Goal: Find specific page/section: Find specific page/section

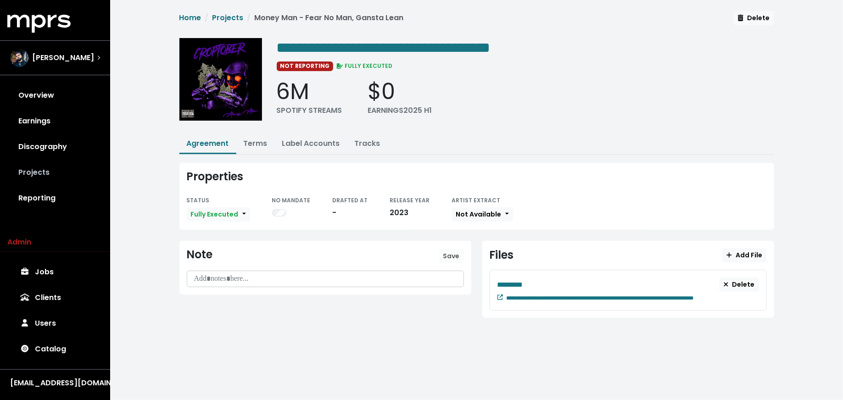
click at [67, 166] on link "Projects" at bounding box center [54, 173] width 95 height 26
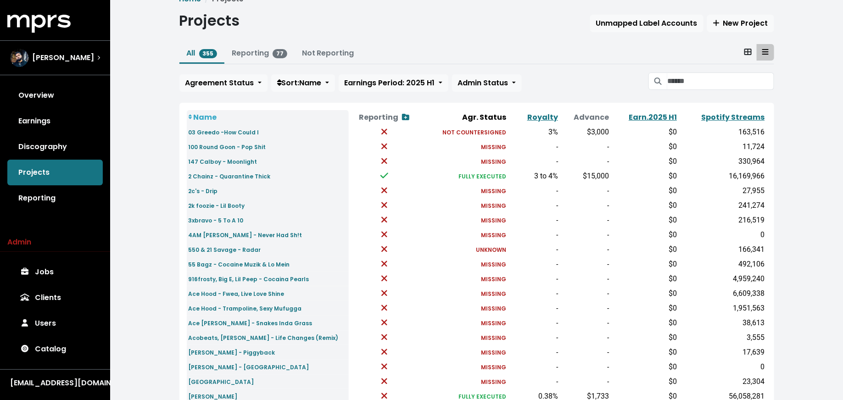
scroll to position [21, 0]
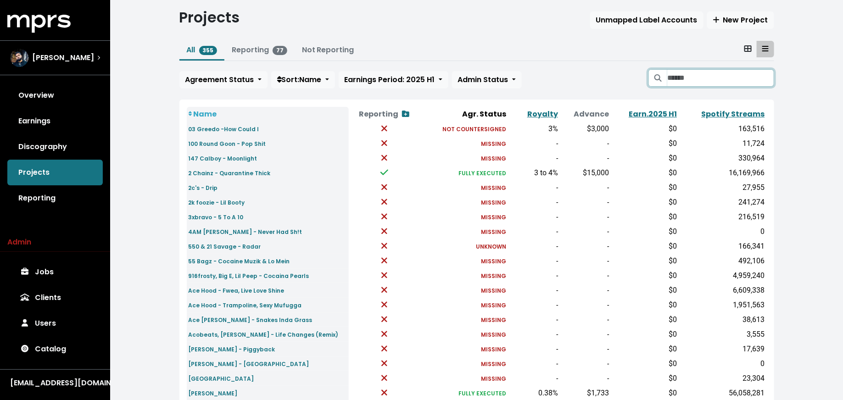
click at [700, 80] on input "Search projects" at bounding box center [720, 77] width 106 height 17
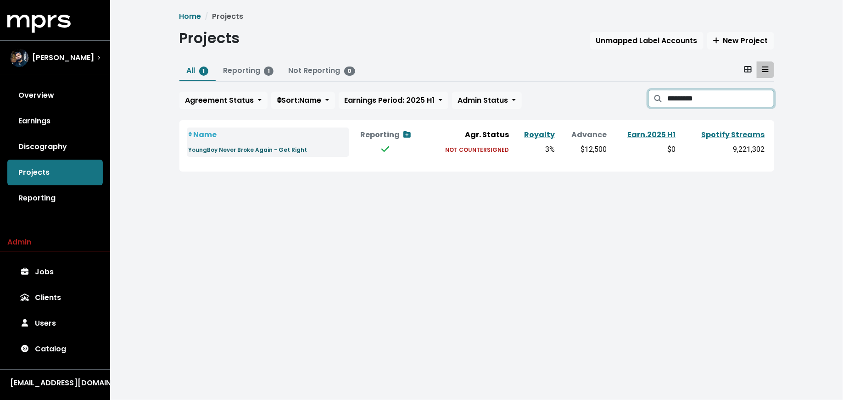
type input "*********"
click at [275, 152] on small "YoungBoy Never Broke Again - Get Right" at bounding box center [248, 150] width 119 height 8
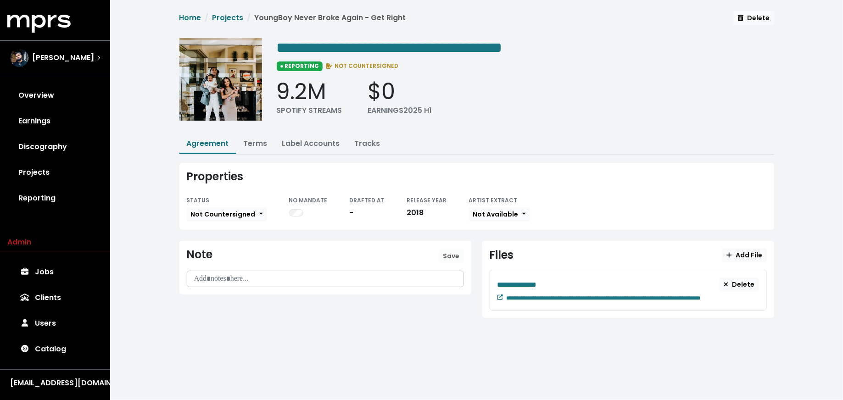
click at [497, 297] on div "**********" at bounding box center [628, 290] width 277 height 41
click at [498, 297] on icon at bounding box center [501, 298] width 6 height 6
click at [50, 174] on link "Projects" at bounding box center [54, 173] width 95 height 26
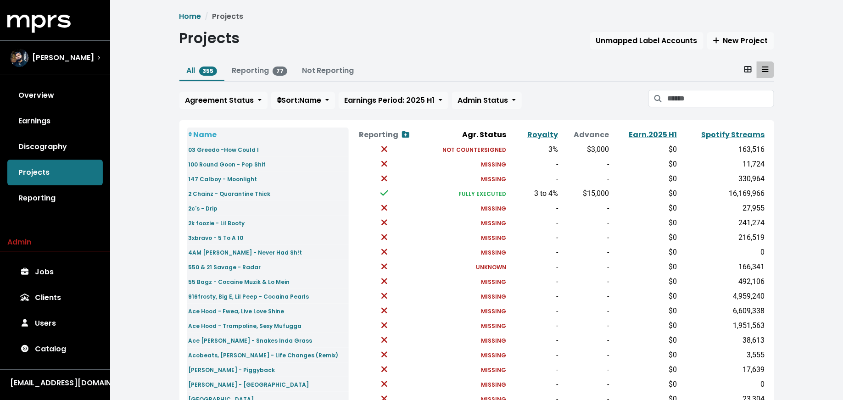
scroll to position [18, 0]
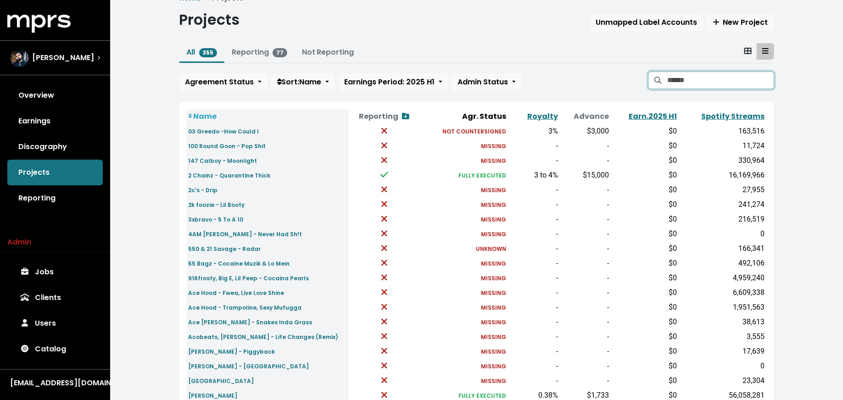
click at [679, 73] on input "Search projects" at bounding box center [720, 80] width 106 height 17
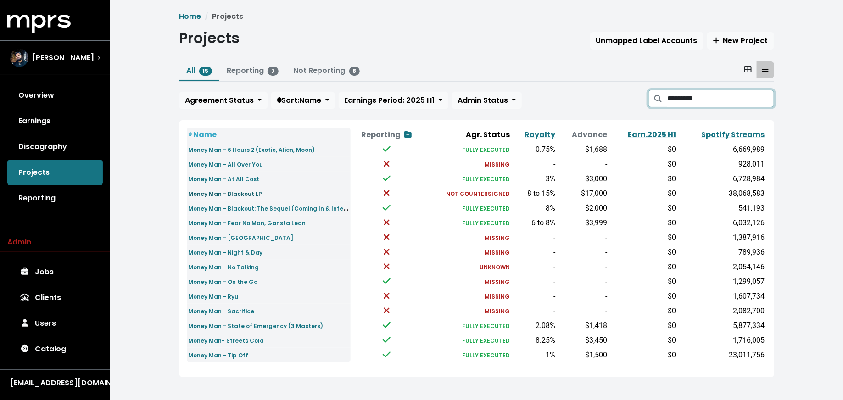
type input "*********"
click at [218, 191] on small "Money Man - Blackout LP" at bounding box center [226, 194] width 74 height 8
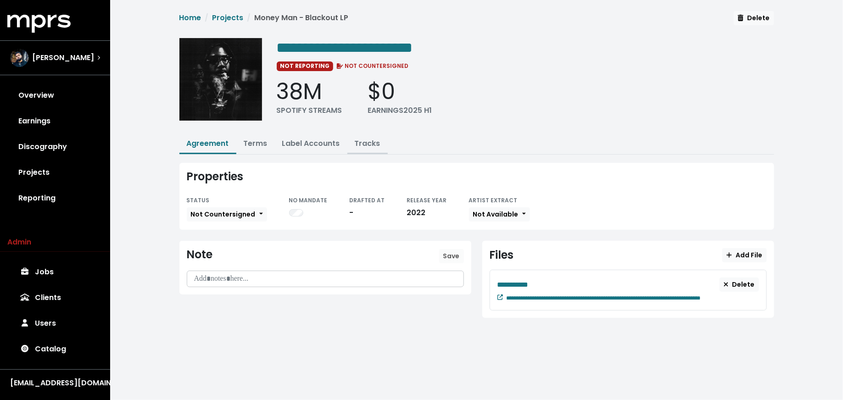
click at [368, 136] on button "Tracks" at bounding box center [367, 145] width 40 height 20
click at [368, 140] on link "Tracks" at bounding box center [368, 143] width 26 height 11
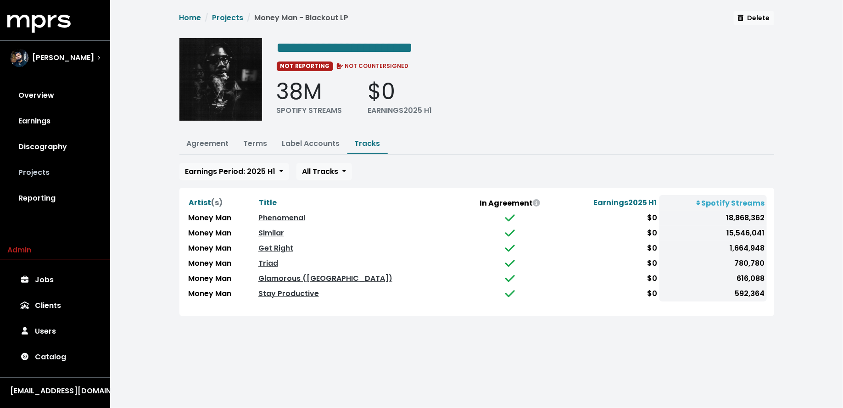
click at [55, 174] on link "Projects" at bounding box center [54, 173] width 95 height 26
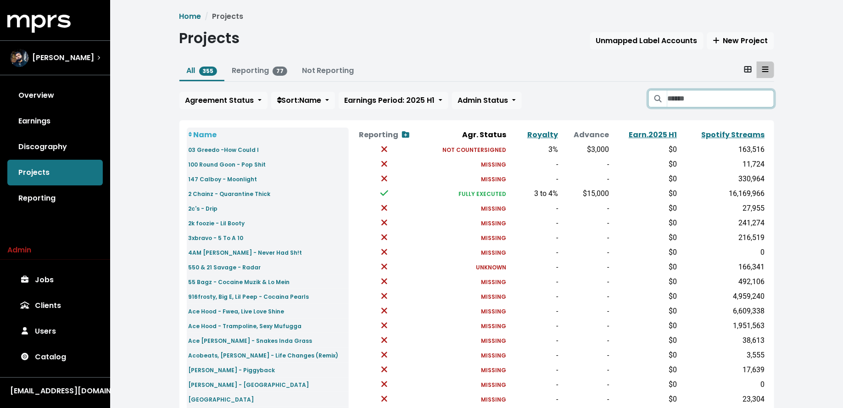
click at [702, 100] on input "Search projects" at bounding box center [720, 98] width 106 height 17
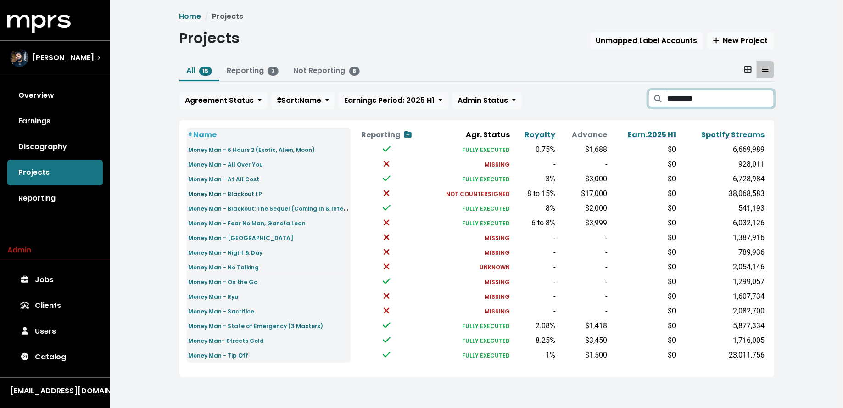
type input "*********"
click at [247, 193] on small "Money Man - Blackout LP" at bounding box center [226, 194] width 74 height 8
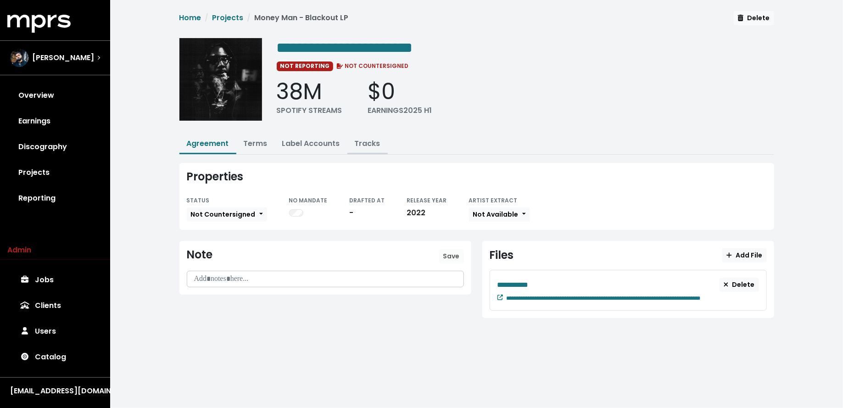
click at [364, 139] on link "Tracks" at bounding box center [368, 143] width 26 height 11
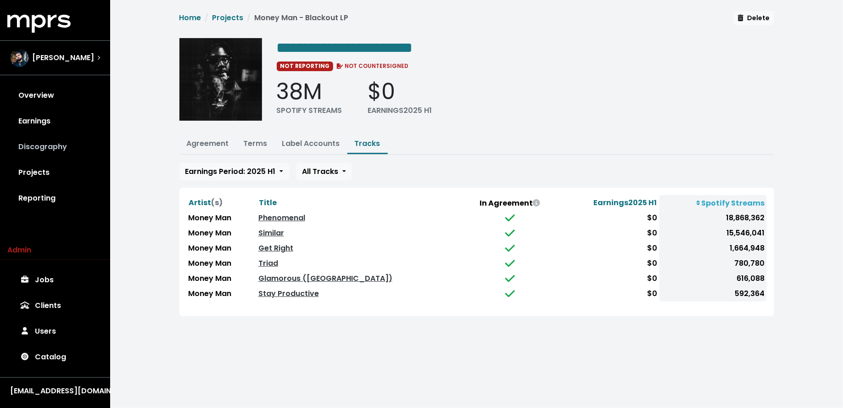
click at [61, 145] on link "Discography" at bounding box center [54, 147] width 95 height 26
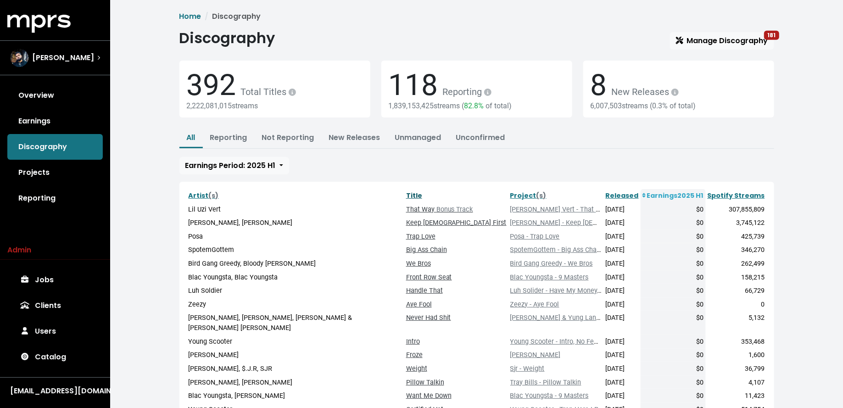
click at [406, 193] on link "Title" at bounding box center [414, 195] width 16 height 9
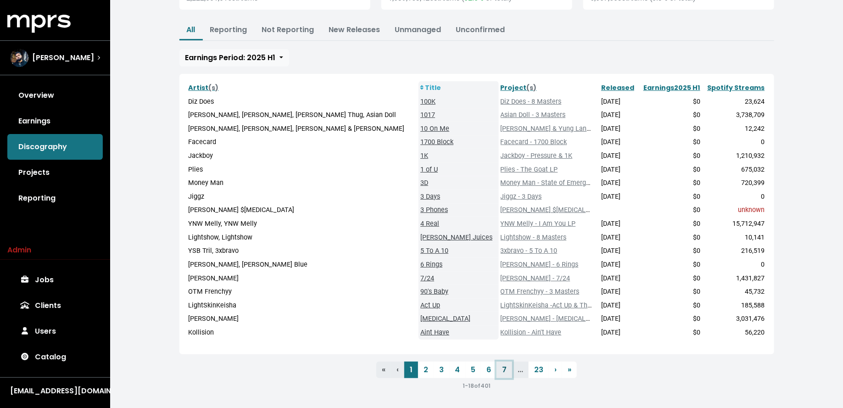
click at [497, 370] on link "7" at bounding box center [505, 370] width 16 height 17
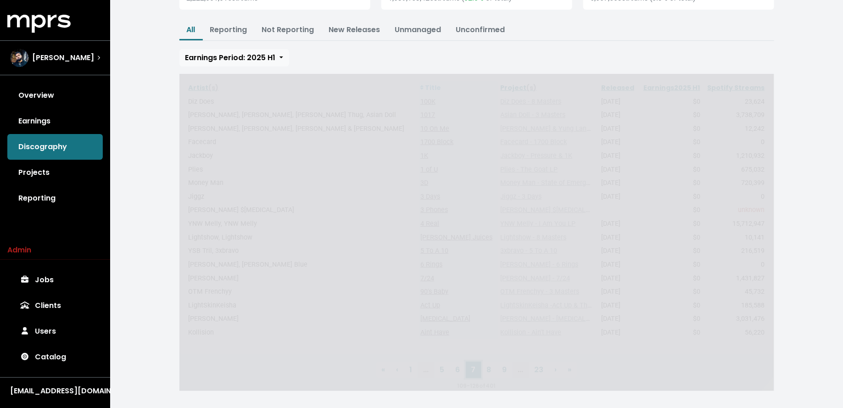
scroll to position [118, 0]
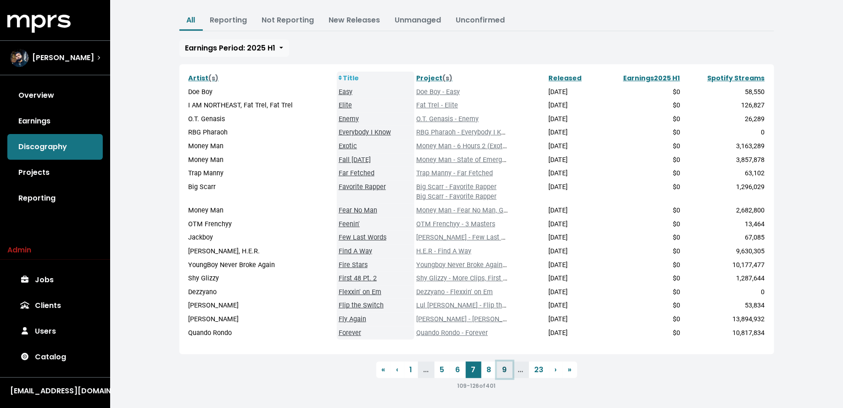
click at [507, 367] on link "9" at bounding box center [505, 370] width 16 height 17
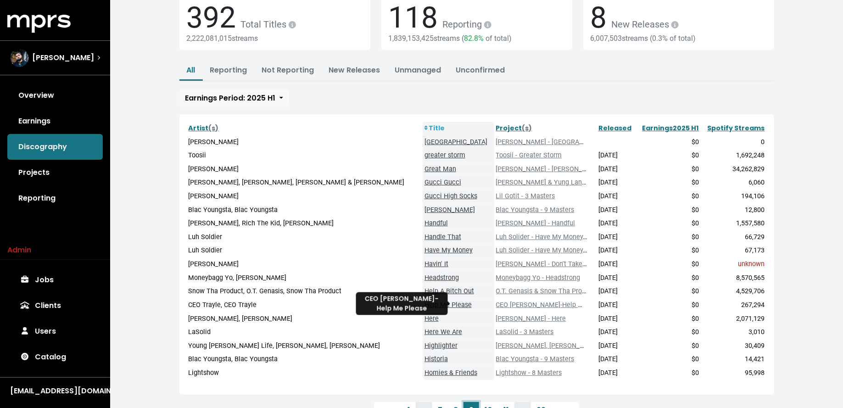
scroll to position [108, 0]
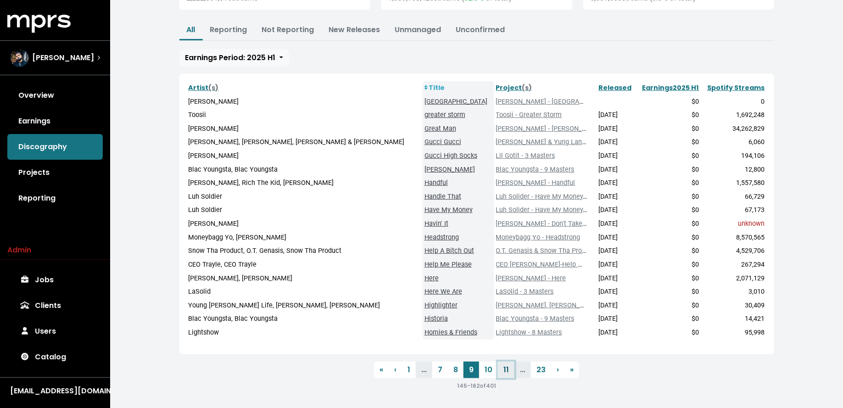
click at [513, 371] on link "11" at bounding box center [506, 370] width 17 height 17
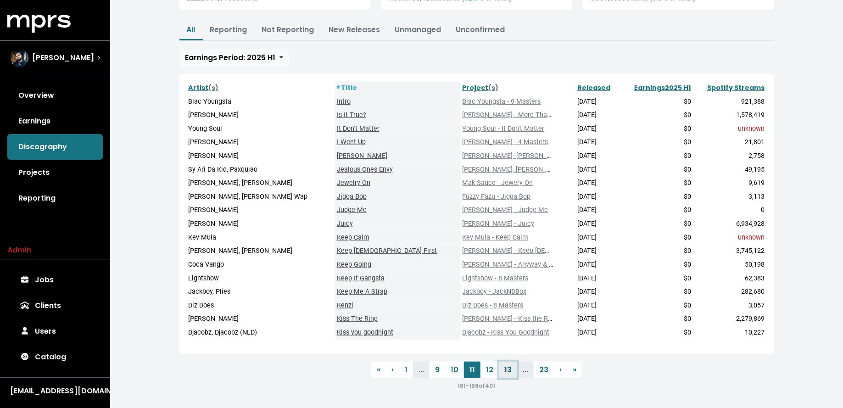
click at [513, 371] on link "13" at bounding box center [508, 370] width 18 height 17
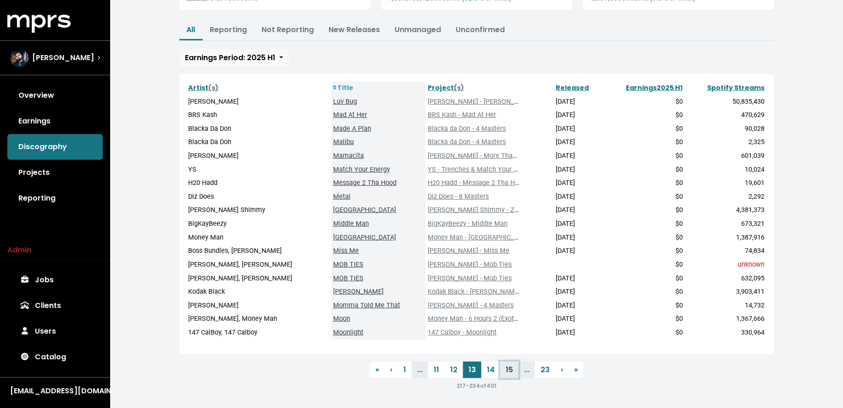
click at [508, 369] on link "15" at bounding box center [509, 370] width 18 height 17
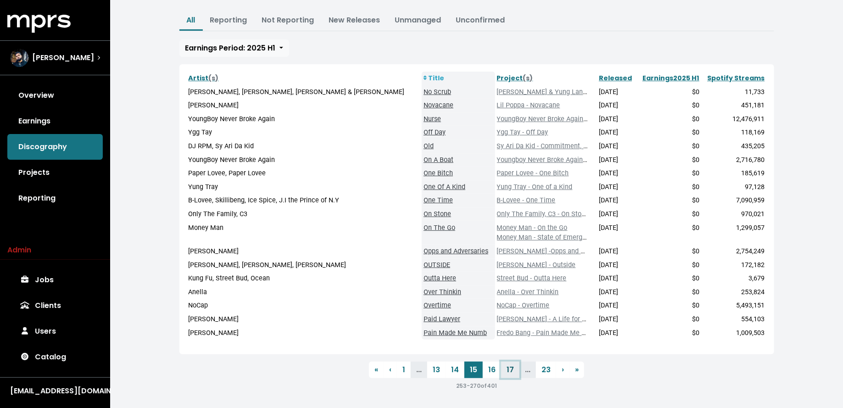
click at [508, 369] on link "17" at bounding box center [510, 370] width 18 height 17
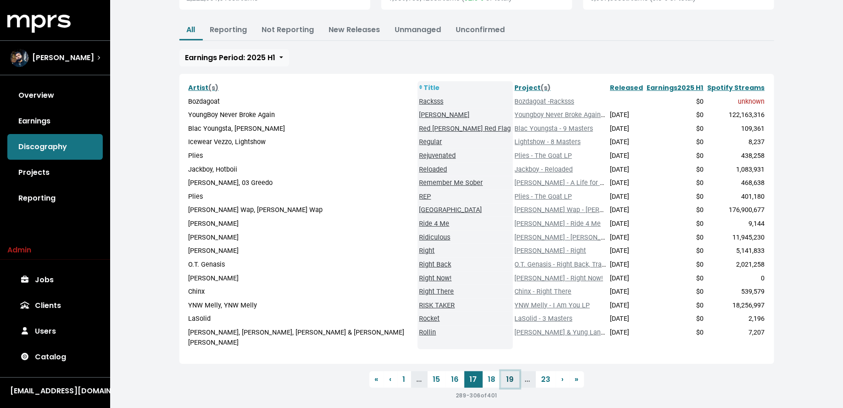
click at [508, 371] on link "19" at bounding box center [510, 379] width 18 height 17
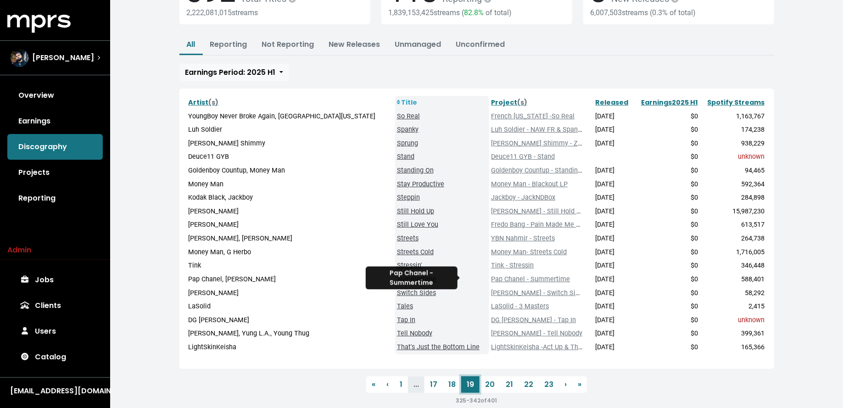
scroll to position [95, 0]
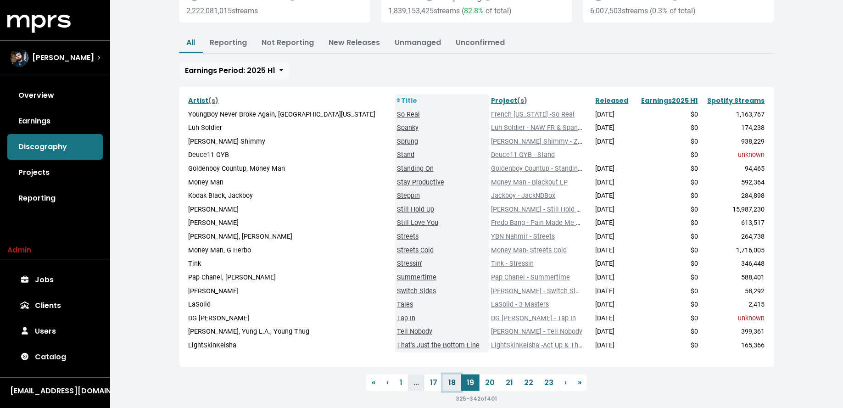
click at [453, 385] on link "18" at bounding box center [452, 383] width 18 height 17
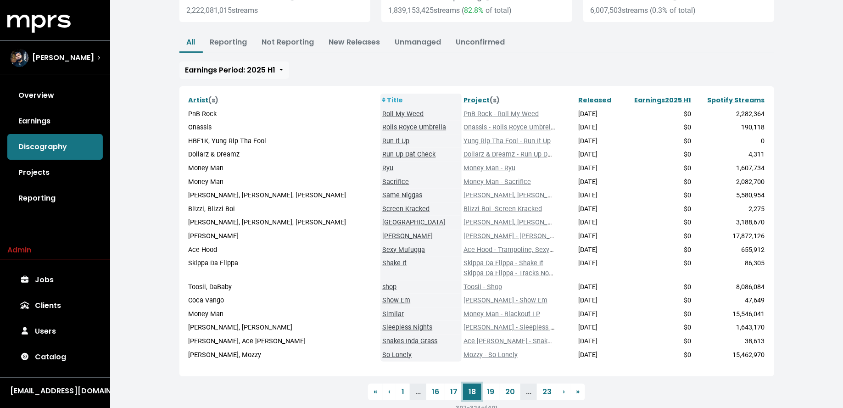
scroll to position [118, 0]
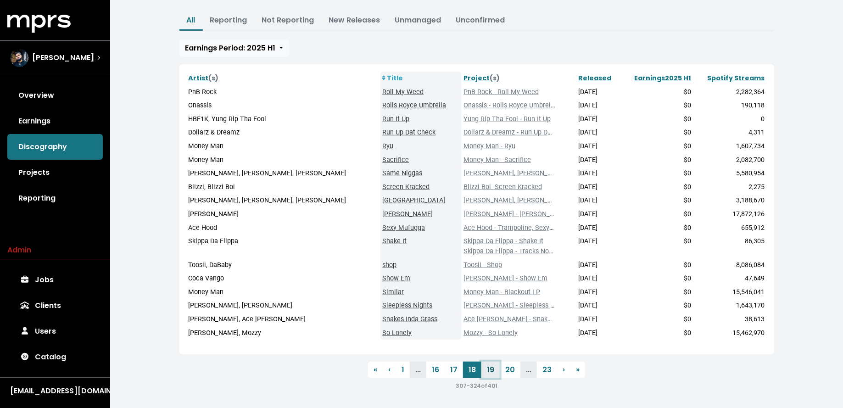
click at [490, 375] on link "19" at bounding box center [491, 370] width 18 height 17
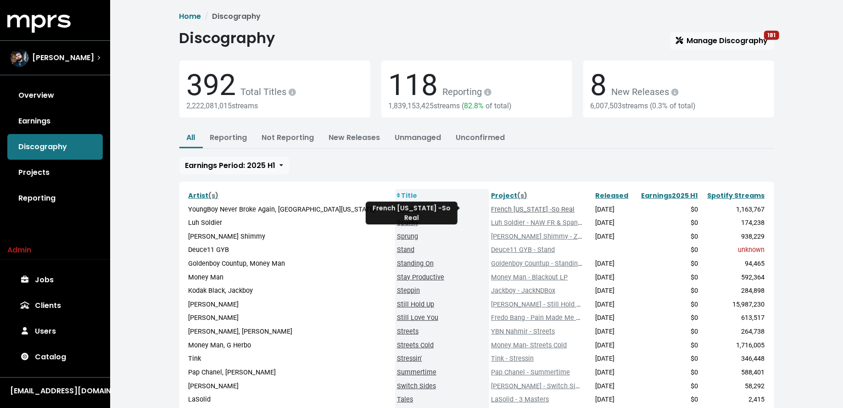
click at [491, 206] on link "French [US_STATE] -So Real" at bounding box center [533, 210] width 84 height 8
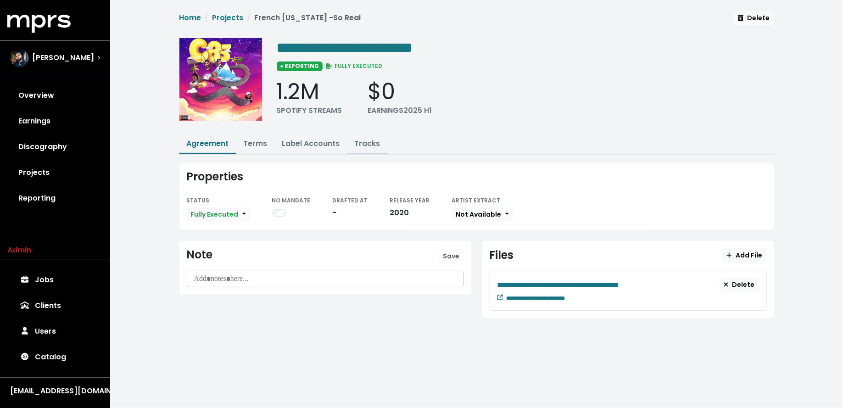
click at [363, 144] on link "Tracks" at bounding box center [368, 143] width 26 height 11
